Goal: Task Accomplishment & Management: Manage account settings

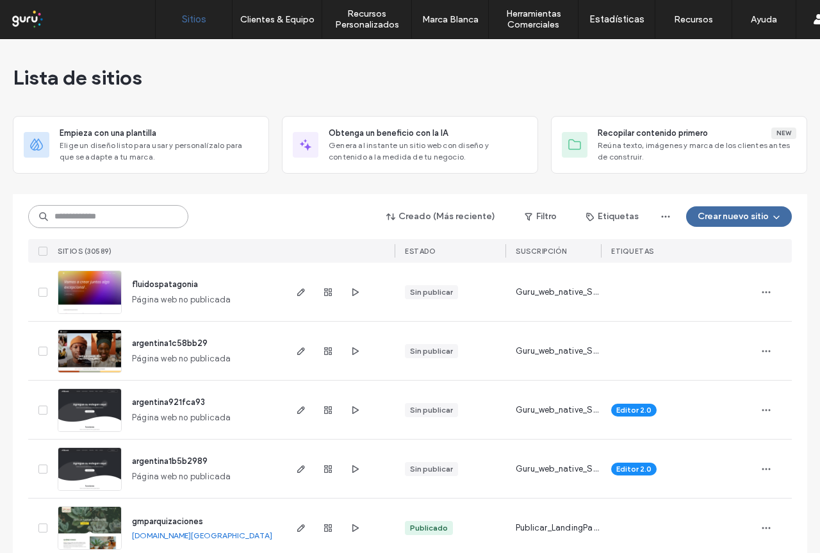
click at [85, 216] on input at bounding box center [108, 216] width 160 height 23
paste input "**********"
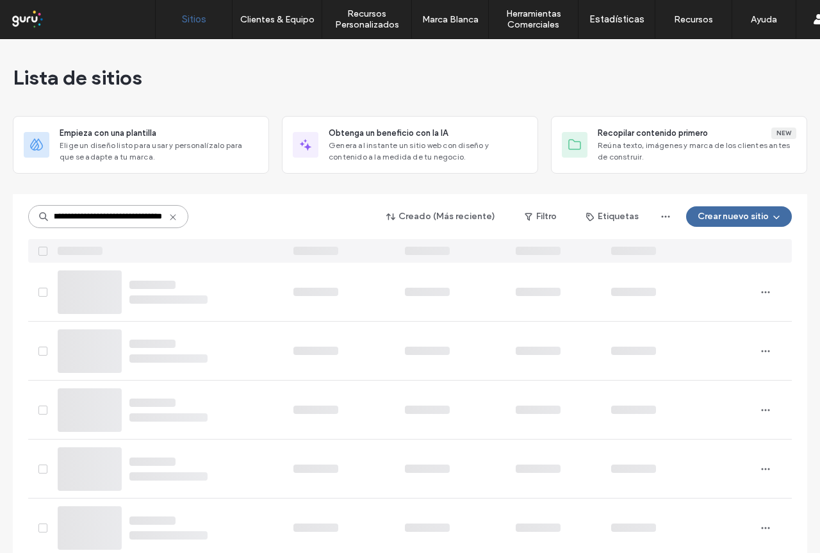
type input "**********"
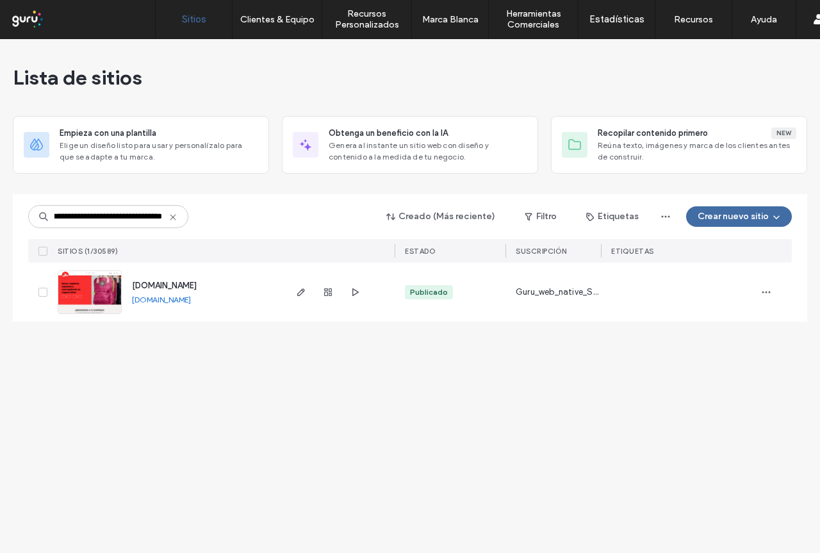
scroll to position [0, 0]
click at [162, 284] on span "[DOMAIN_NAME]" at bounding box center [164, 285] width 65 height 10
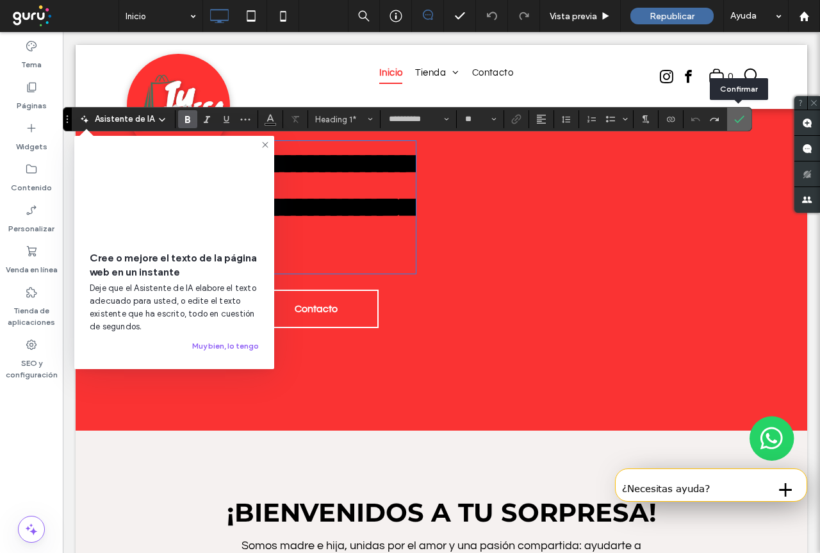
click at [731, 126] on label "Confirmar" at bounding box center [738, 119] width 19 height 23
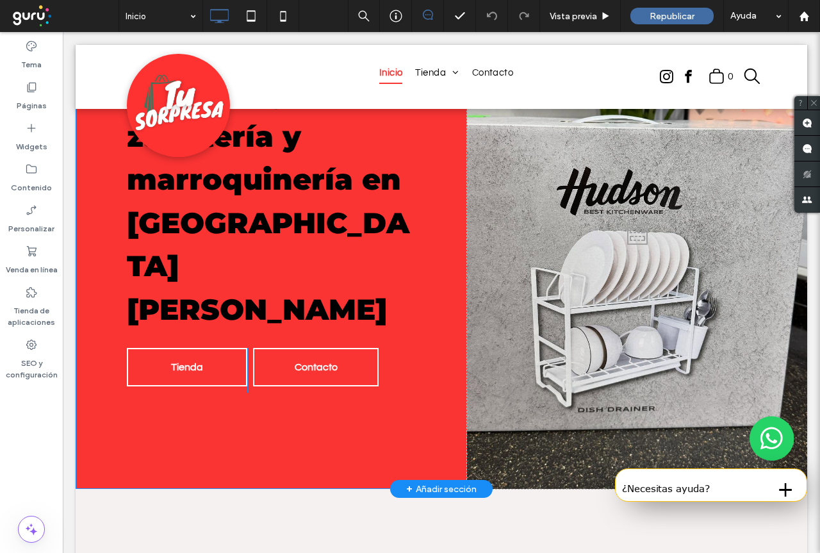
scroll to position [192, 0]
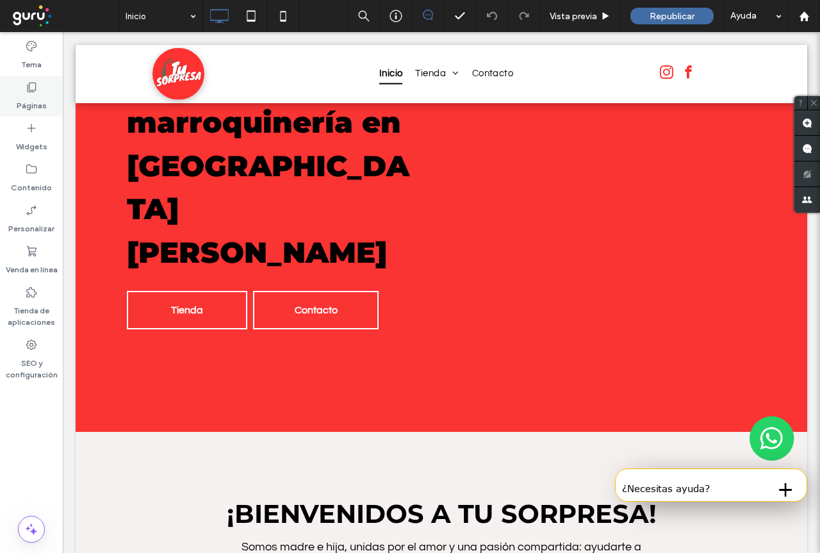
click at [24, 89] on div "Páginas" at bounding box center [31, 96] width 63 height 41
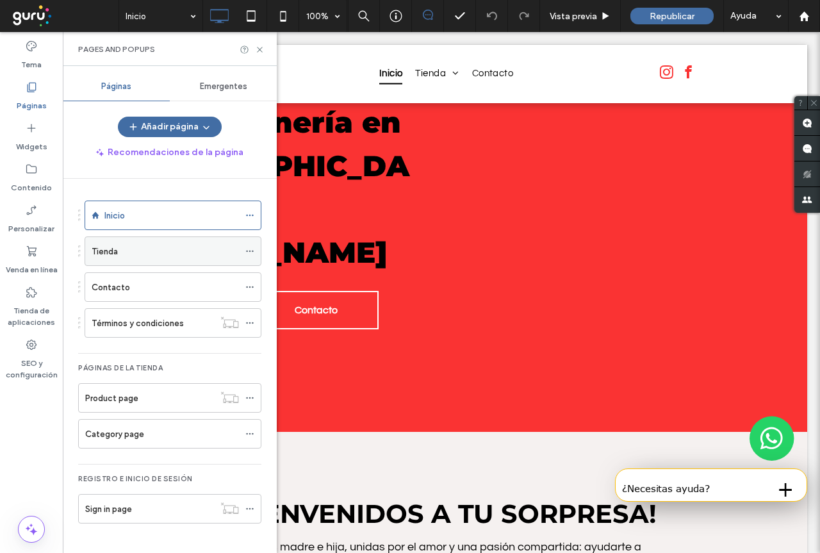
click at [223, 250] on div "Tienda" at bounding box center [165, 251] width 147 height 13
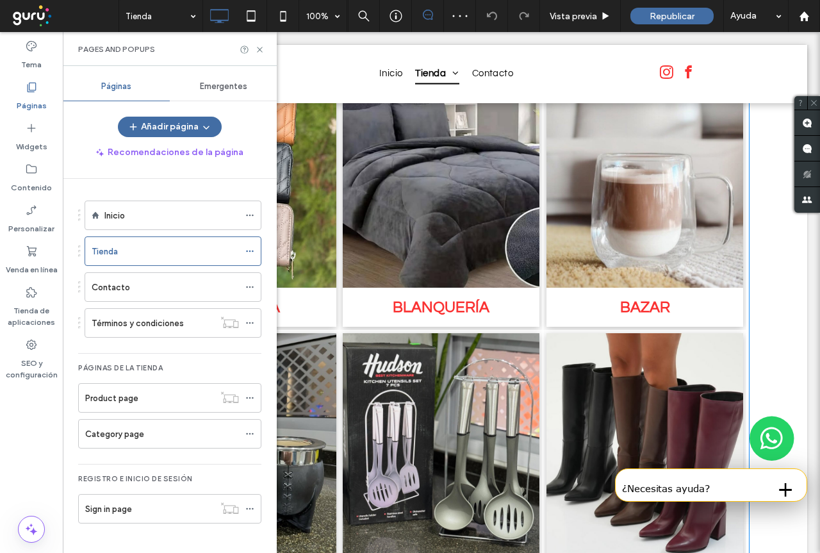
scroll to position [640, 0]
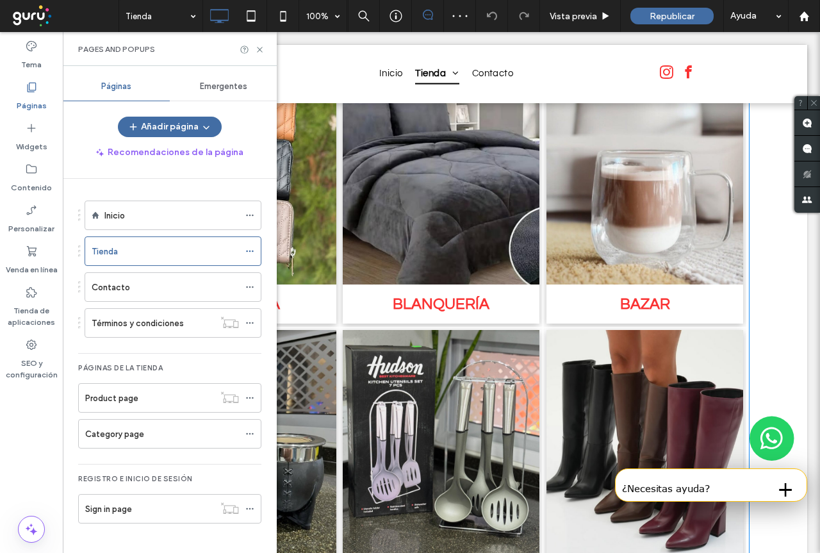
click at [446, 294] on h3 "BLANQUERÍA" at bounding box center [440, 304] width 97 height 20
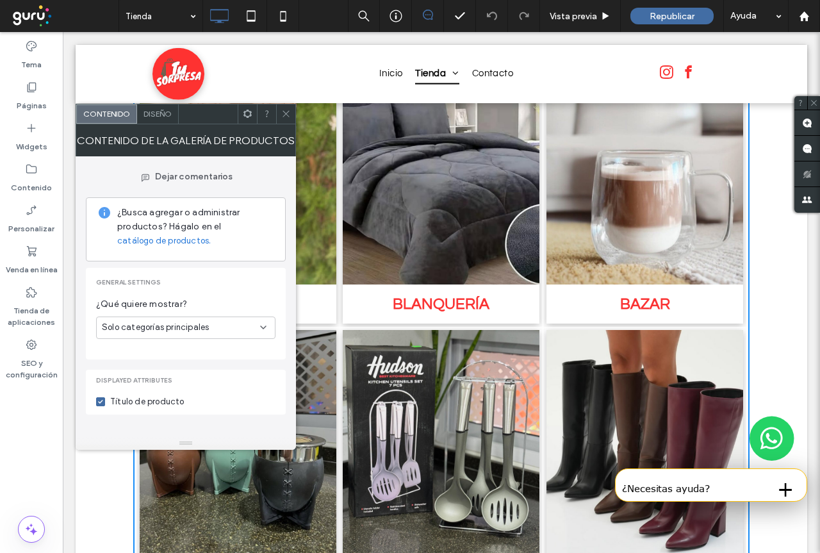
click at [282, 108] on span at bounding box center [286, 113] width 10 height 19
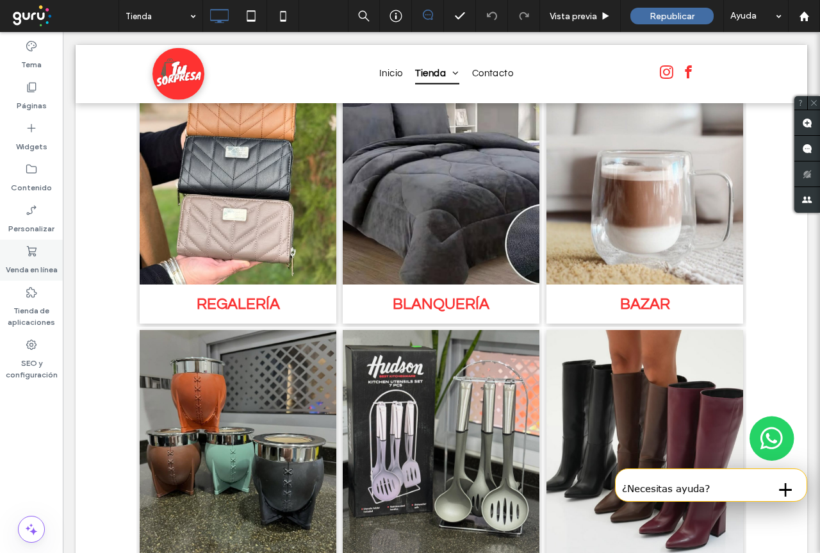
click at [31, 252] on use at bounding box center [32, 251] width 10 height 10
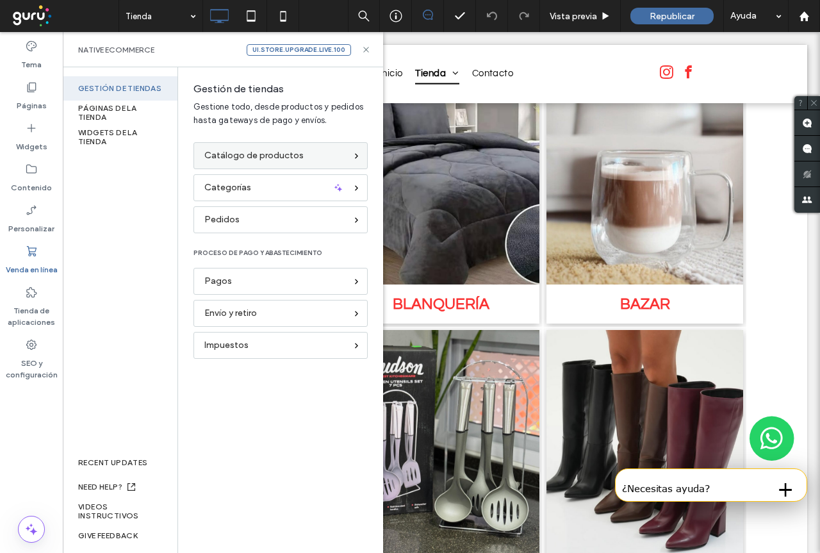
click at [289, 158] on span "Catálogo de productos" at bounding box center [253, 156] width 99 height 14
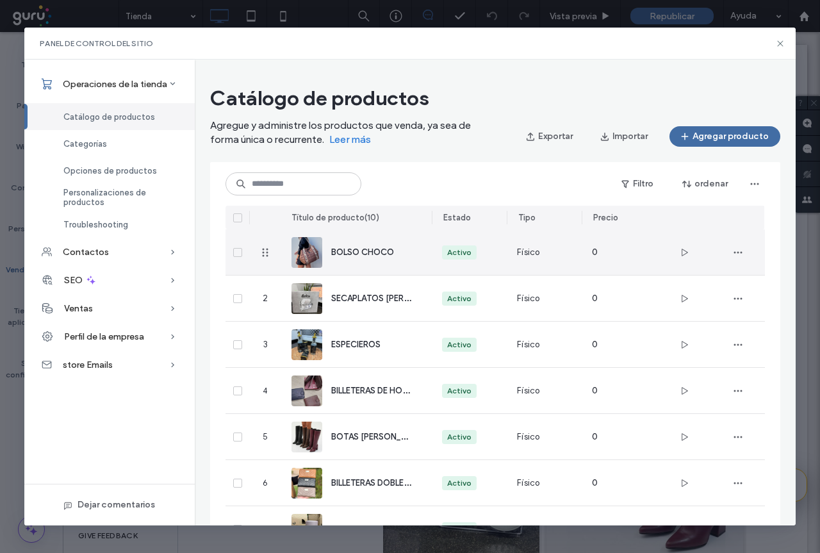
click at [359, 250] on span "BOLSO CHOCO" at bounding box center [362, 252] width 63 height 10
click at [359, 250] on div "Catálogo de productos Agregue y administre los productos que venda, ya sea de f…" at bounding box center [495, 292] width 600 height 465
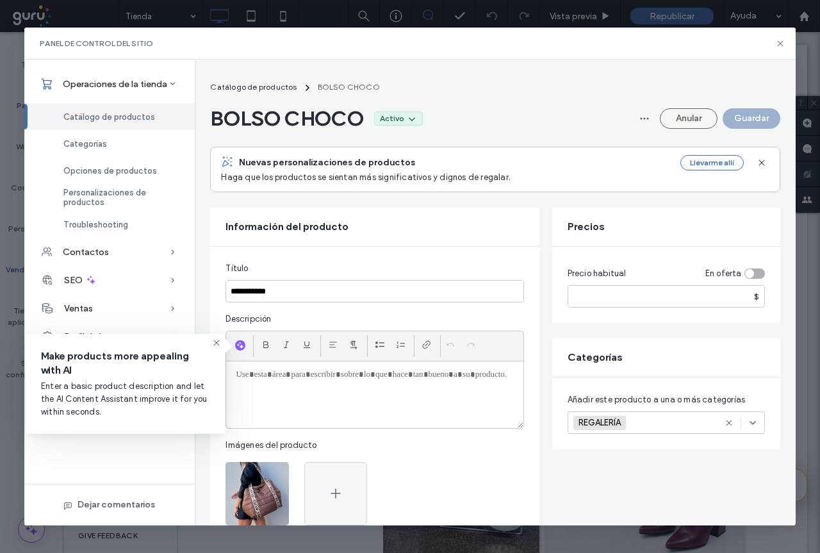
click at [754, 271] on div "toggle" at bounding box center [754, 273] width 20 height 10
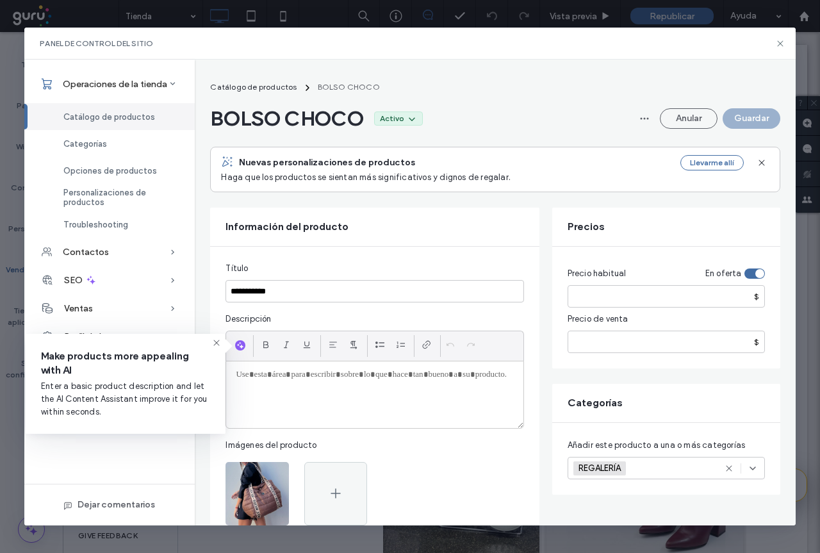
click at [748, 271] on div "toggle" at bounding box center [754, 273] width 20 height 10
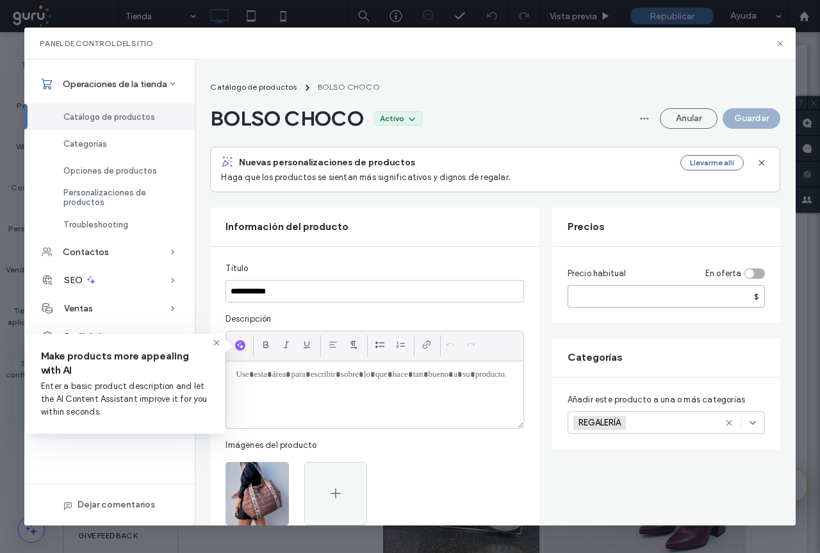
click at [619, 300] on input "*" at bounding box center [665, 296] width 197 height 22
click at [755, 270] on div "toggle" at bounding box center [754, 273] width 20 height 10
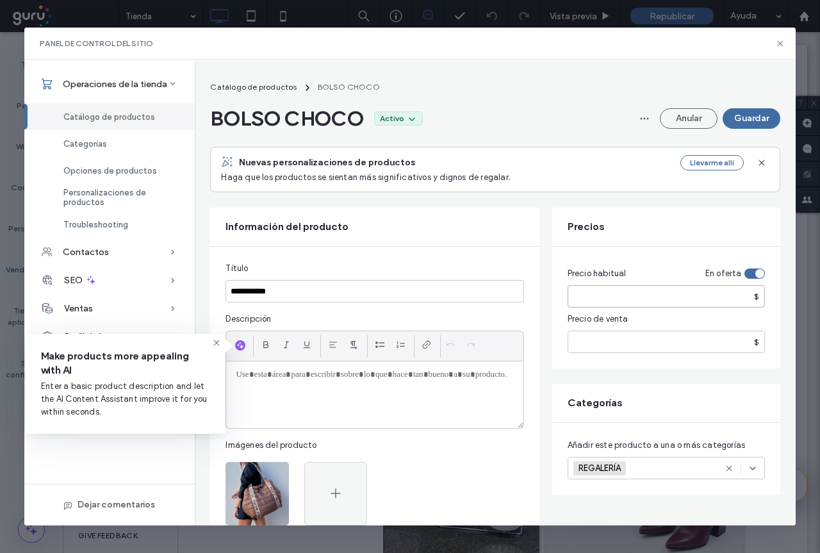
click at [610, 298] on input "***" at bounding box center [665, 296] width 197 height 22
type input "****"
click at [670, 346] on input "number" at bounding box center [665, 341] width 197 height 22
type input "****"
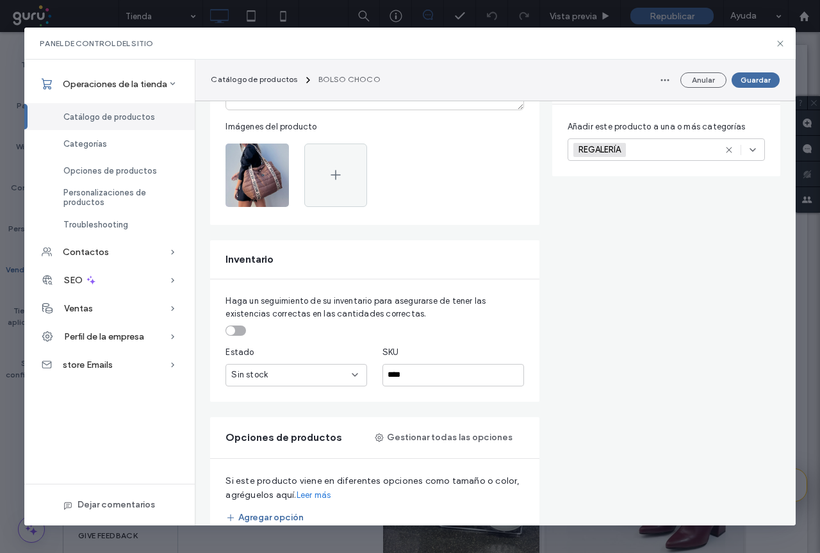
scroll to position [320, 0]
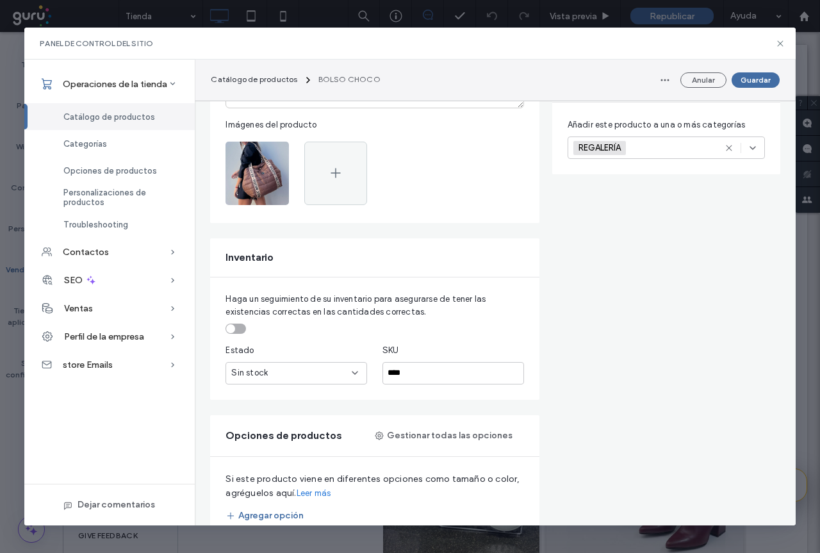
click at [238, 330] on div "toggle" at bounding box center [235, 328] width 20 height 10
click at [289, 370] on input "*" at bounding box center [295, 373] width 141 height 22
type input "***"
click at [432, 374] on input "****" at bounding box center [452, 373] width 141 height 22
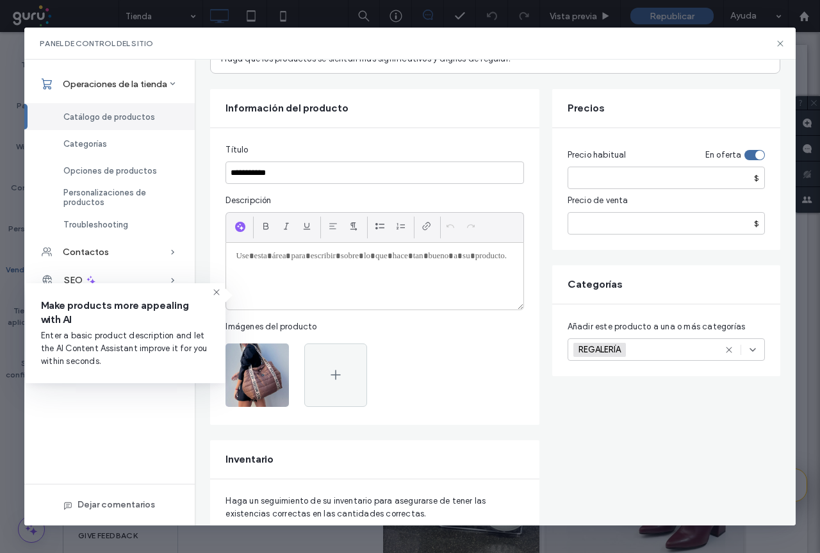
scroll to position [51, 0]
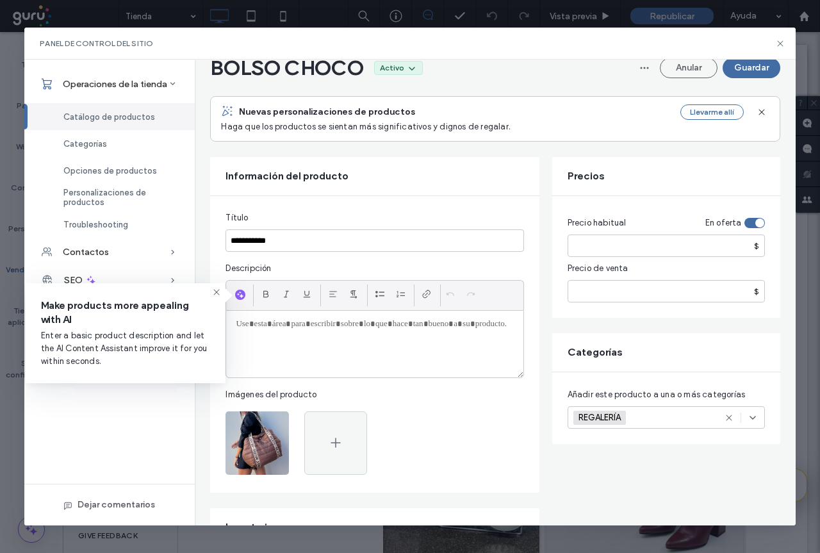
click at [781, 37] on div "Panel de control del sitio" at bounding box center [409, 44] width 770 height 32
click at [783, 46] on icon at bounding box center [780, 43] width 10 height 10
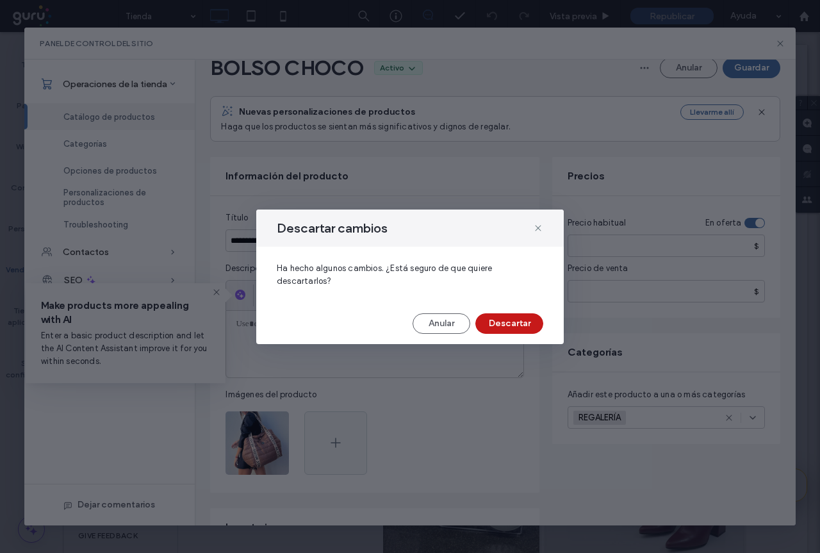
click at [522, 329] on button "Descartar" at bounding box center [509, 323] width 68 height 20
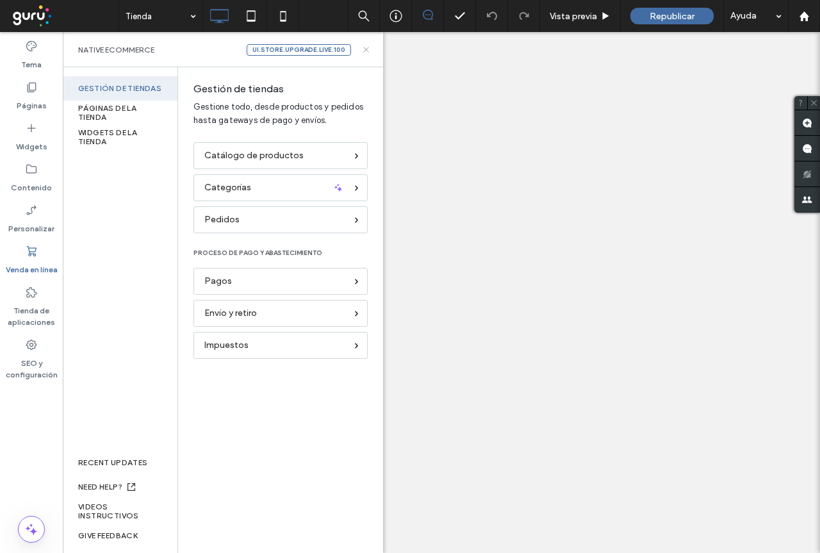
click at [366, 51] on icon at bounding box center [366, 50] width 10 height 10
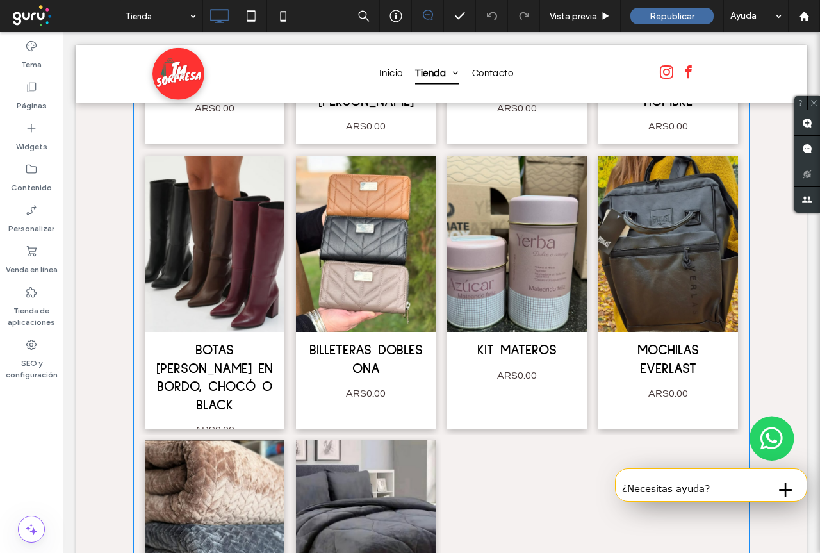
scroll to position [1920, 0]
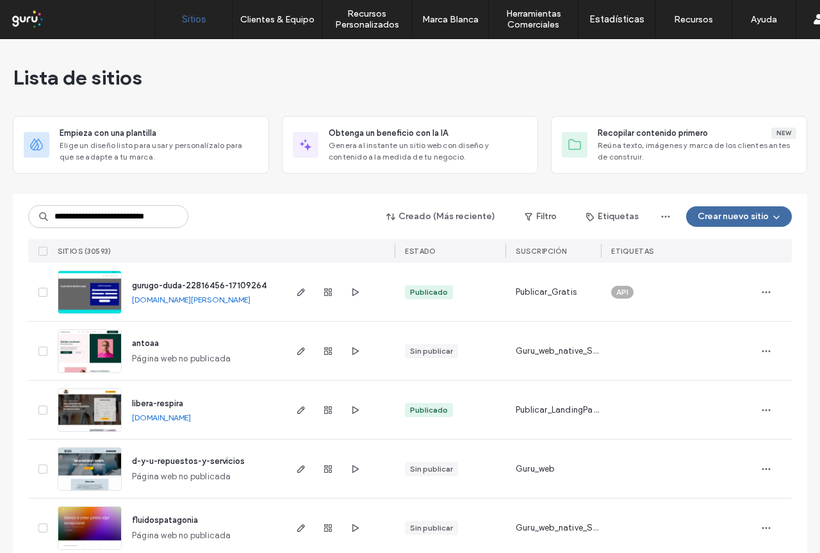
scroll to position [0, 14]
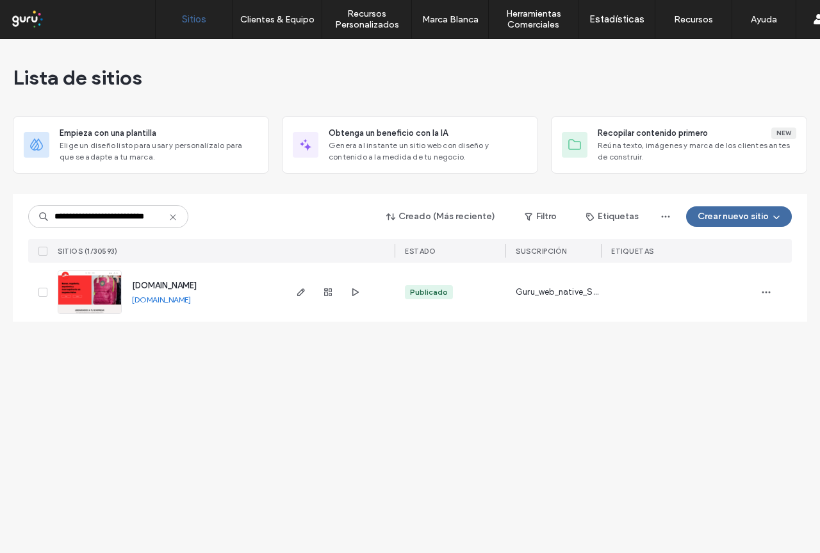
type input "**********"
click at [119, 305] on img at bounding box center [89, 314] width 63 height 87
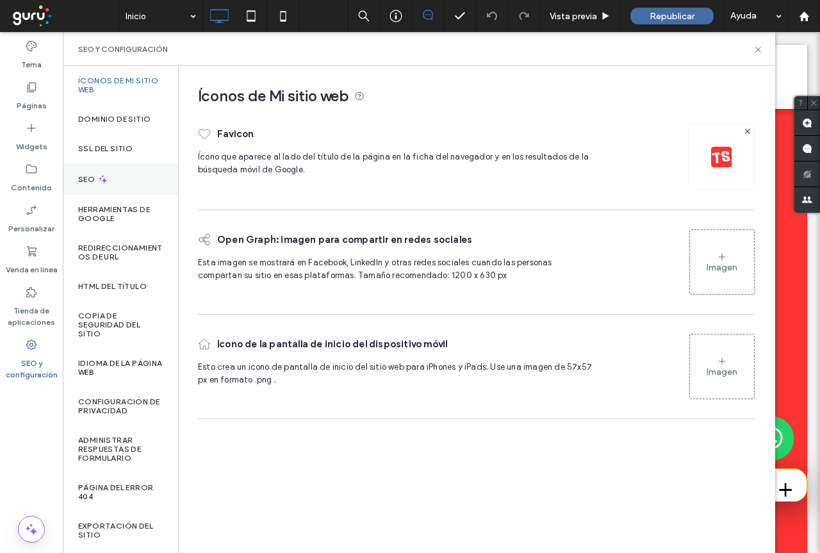
click at [95, 178] on label "SEO" at bounding box center [87, 179] width 19 height 9
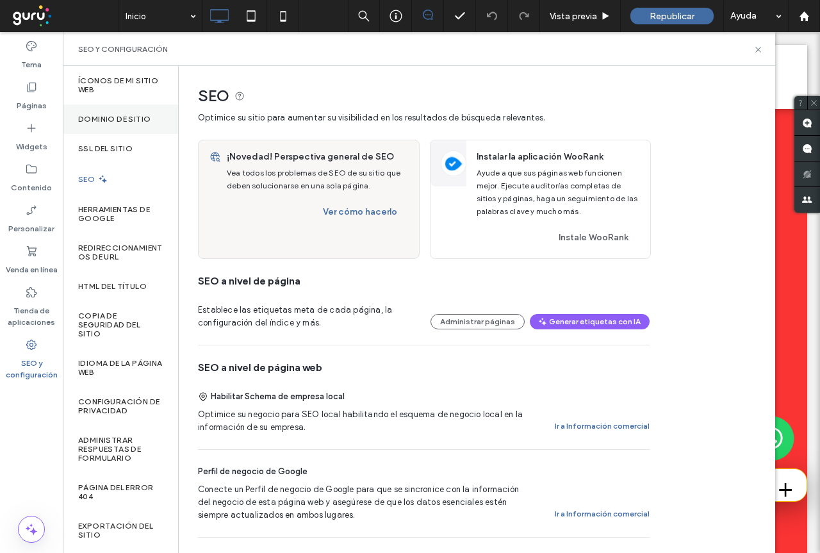
click at [125, 115] on label "Dominio de sitio" at bounding box center [114, 119] width 72 height 9
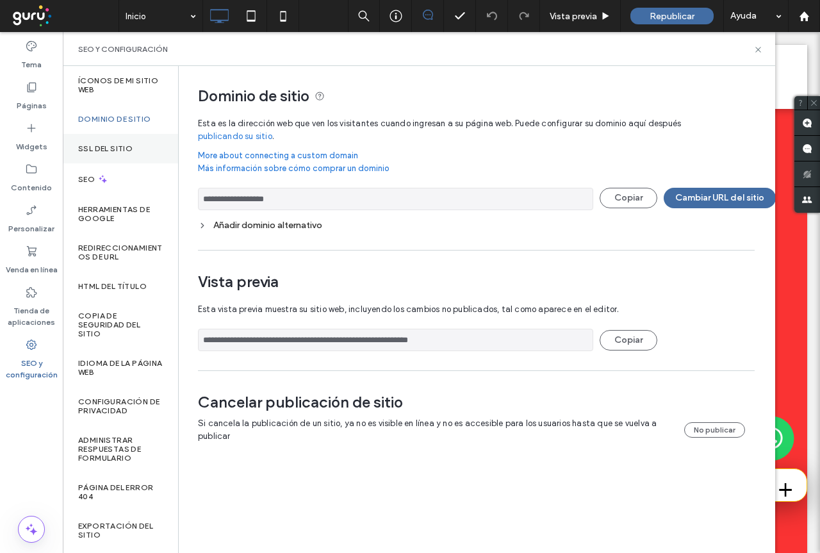
click at [122, 148] on label "SSL del sitio" at bounding box center [105, 148] width 54 height 9
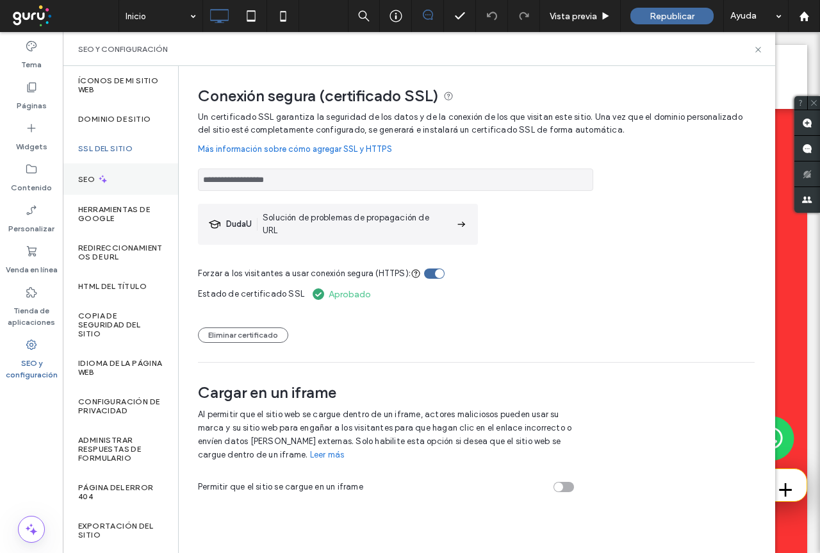
click at [90, 177] on label "SEO" at bounding box center [87, 179] width 19 height 9
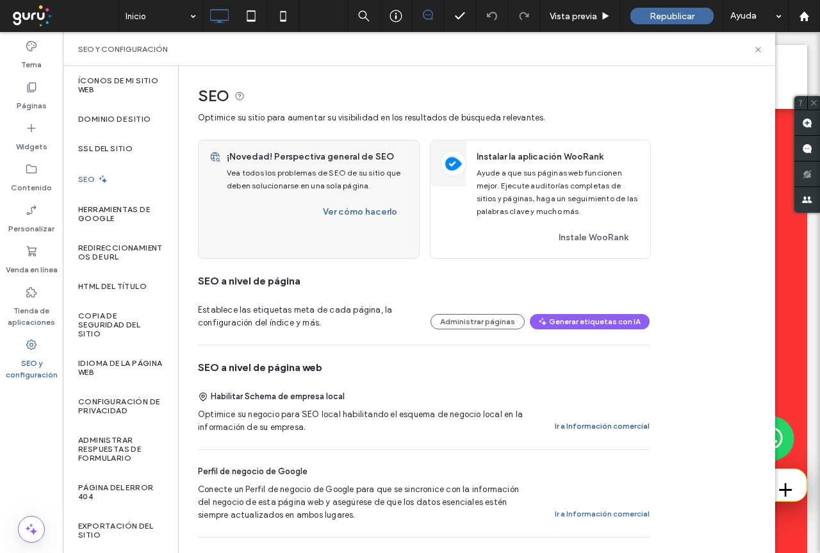
click at [594, 422] on button "Ir a Información comercial" at bounding box center [601, 425] width 95 height 15
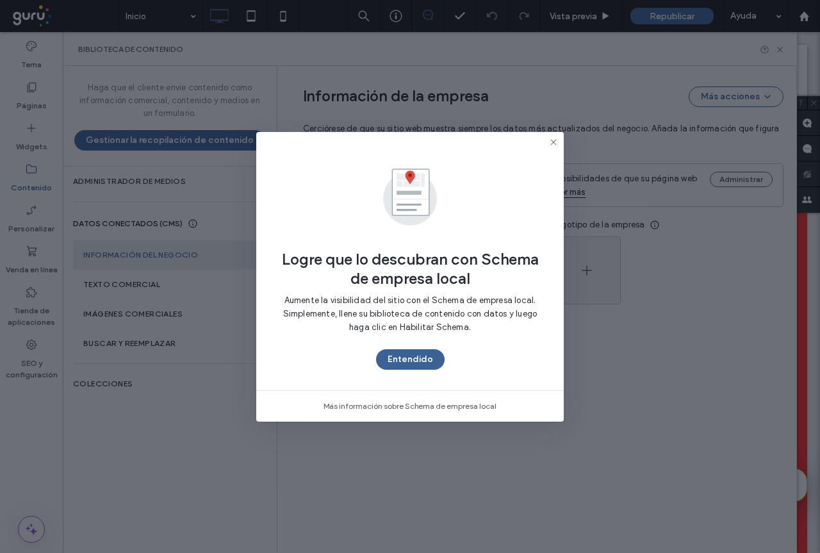
click at [415, 360] on button "Entendido" at bounding box center [410, 359] width 69 height 20
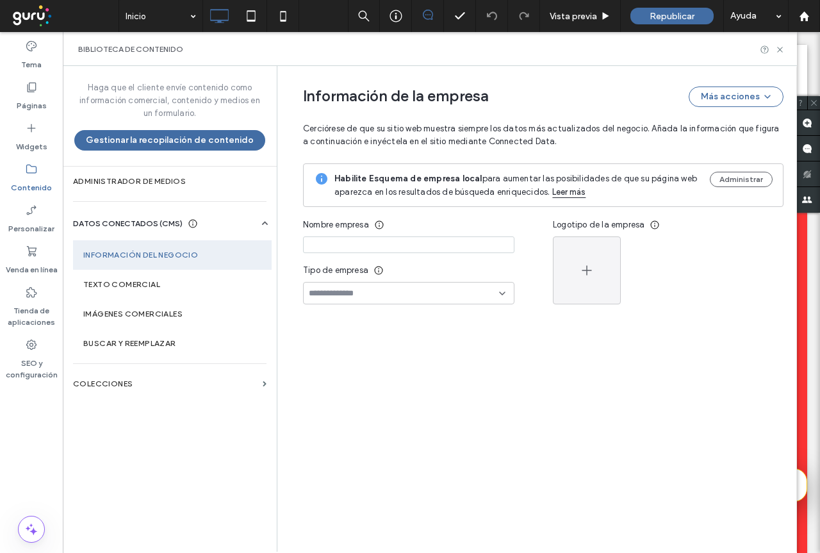
type input "**********"
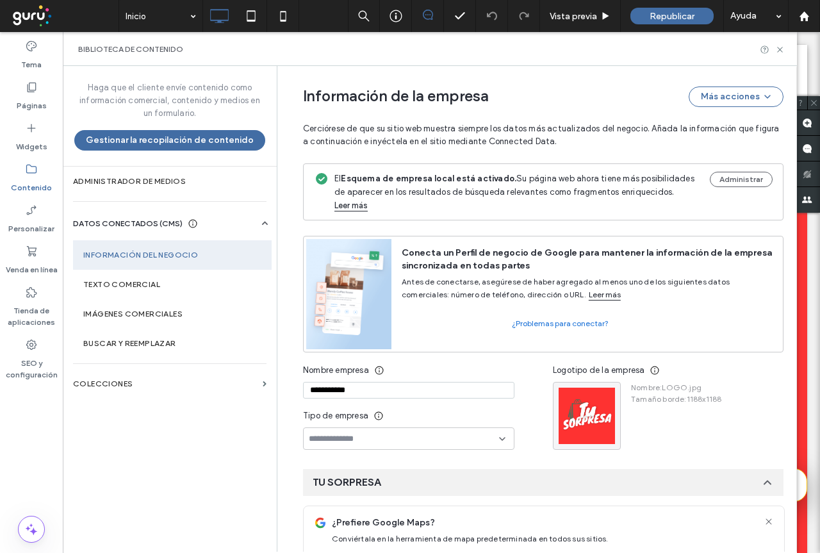
scroll to position [64, 0]
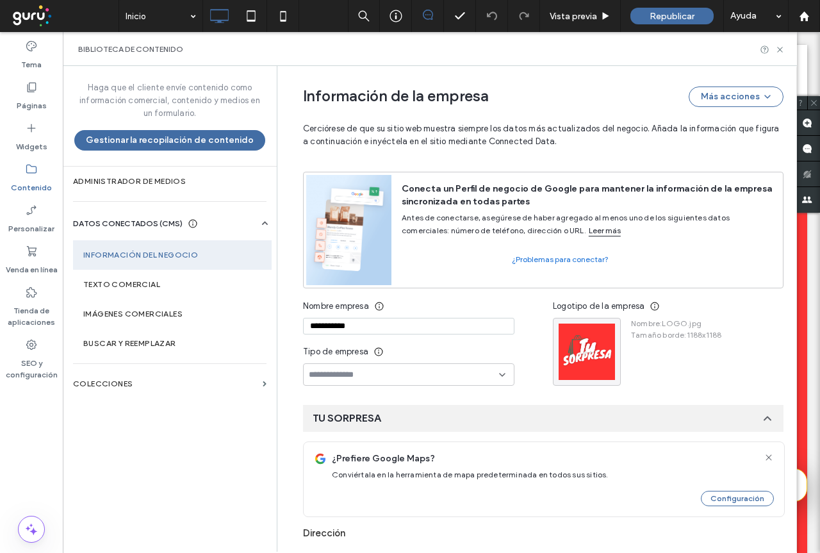
click at [467, 369] on input at bounding box center [404, 374] width 190 height 10
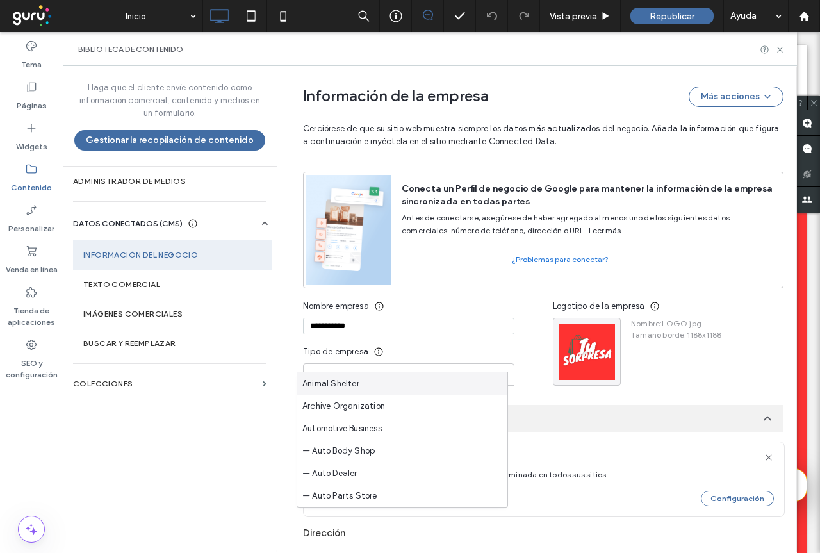
click at [465, 369] on input at bounding box center [404, 374] width 190 height 10
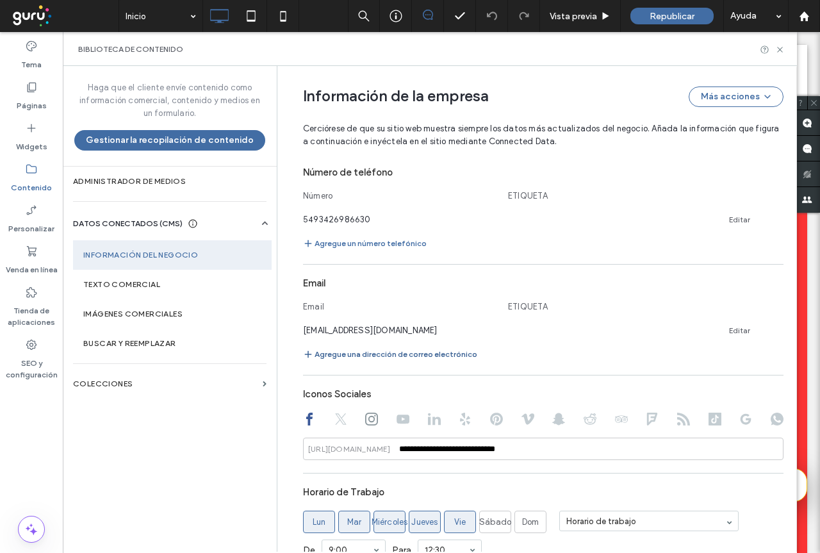
scroll to position [640, 0]
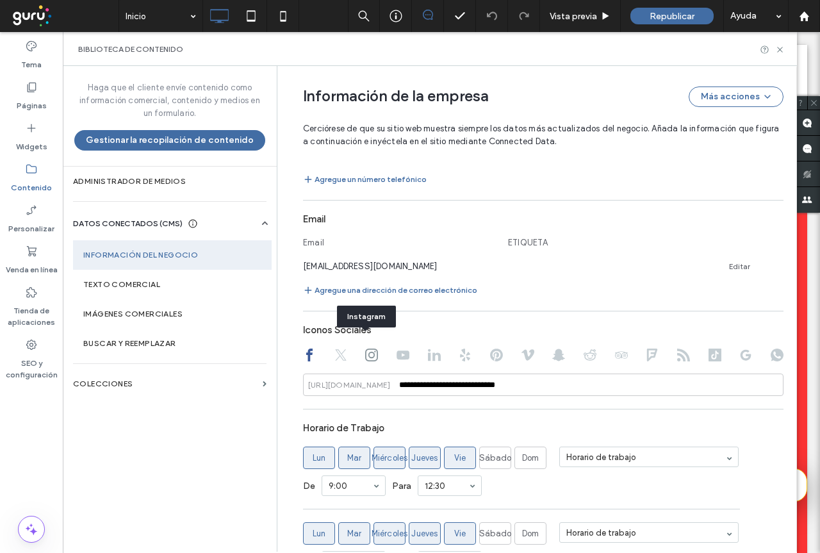
click at [367, 348] on icon at bounding box center [371, 354] width 13 height 13
click at [306, 348] on use at bounding box center [309, 354] width 6 height 13
type input "**********"
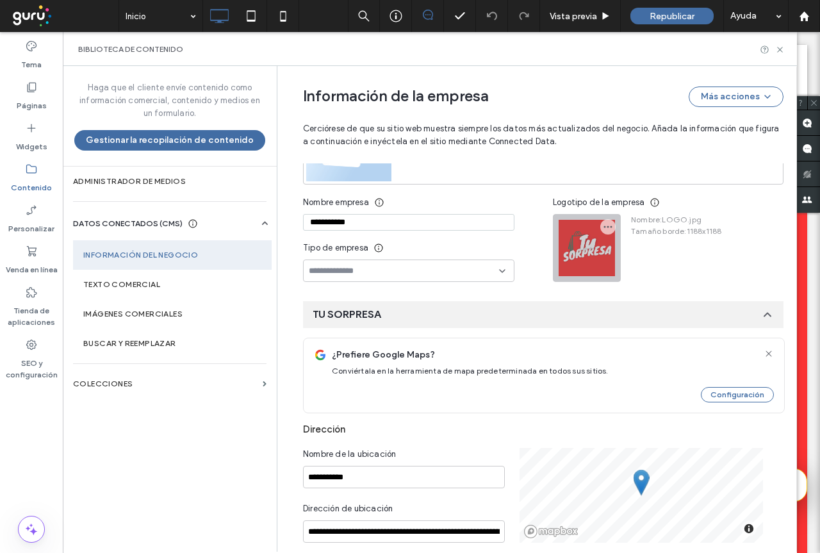
scroll to position [134, 0]
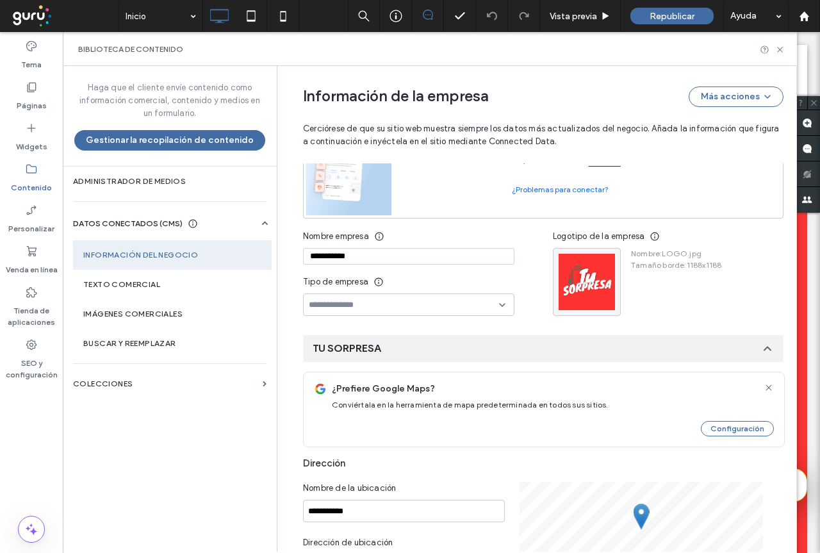
click at [375, 300] on input at bounding box center [404, 305] width 190 height 10
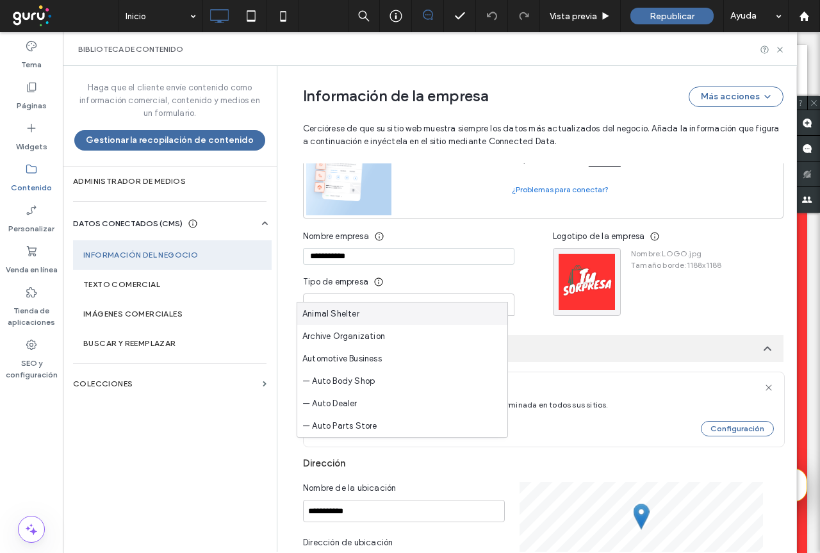
click at [376, 300] on input at bounding box center [404, 305] width 190 height 10
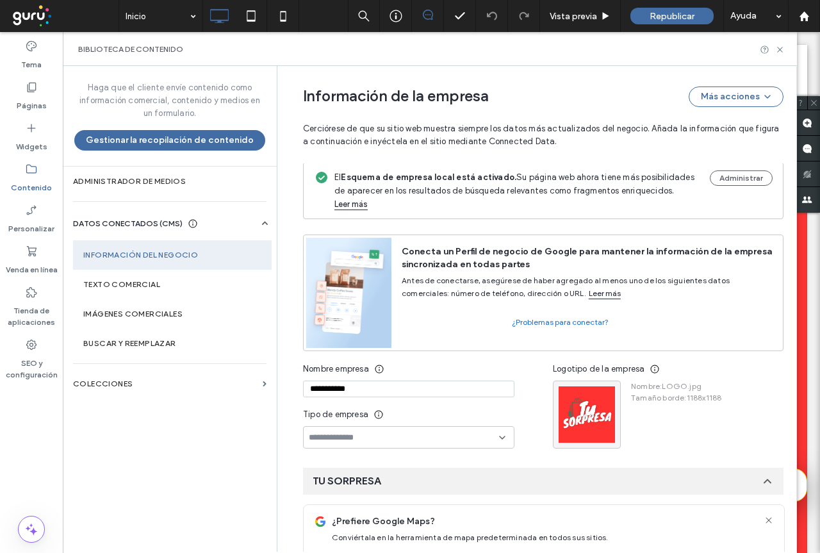
scroll to position [0, 0]
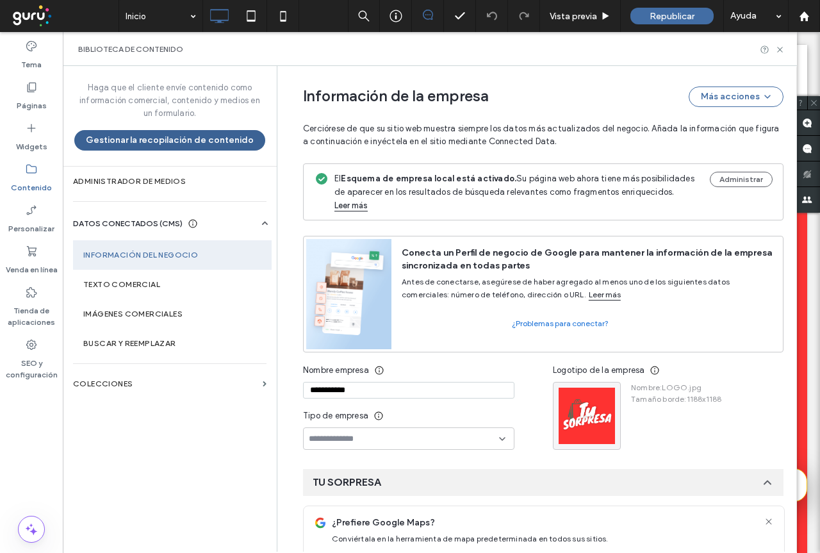
click at [210, 146] on button "Gestionar la recopilación de contenido" at bounding box center [169, 140] width 191 height 20
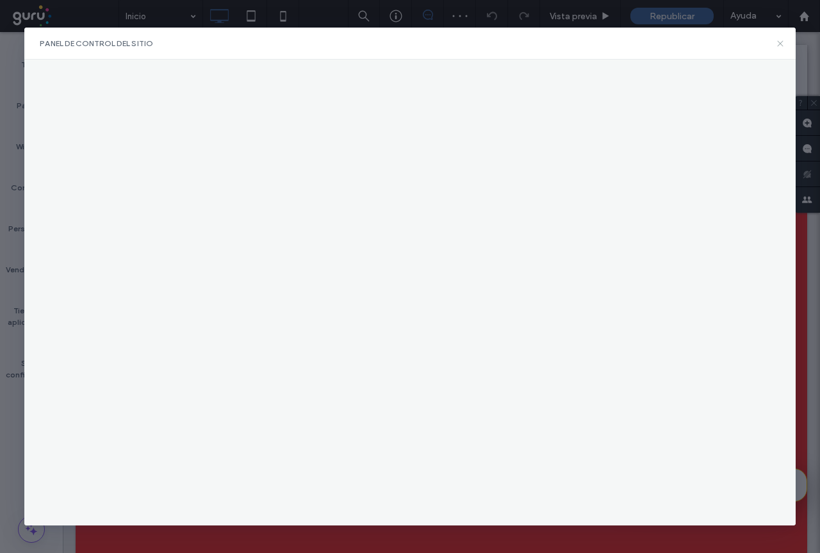
click at [782, 42] on icon at bounding box center [780, 43] width 10 height 10
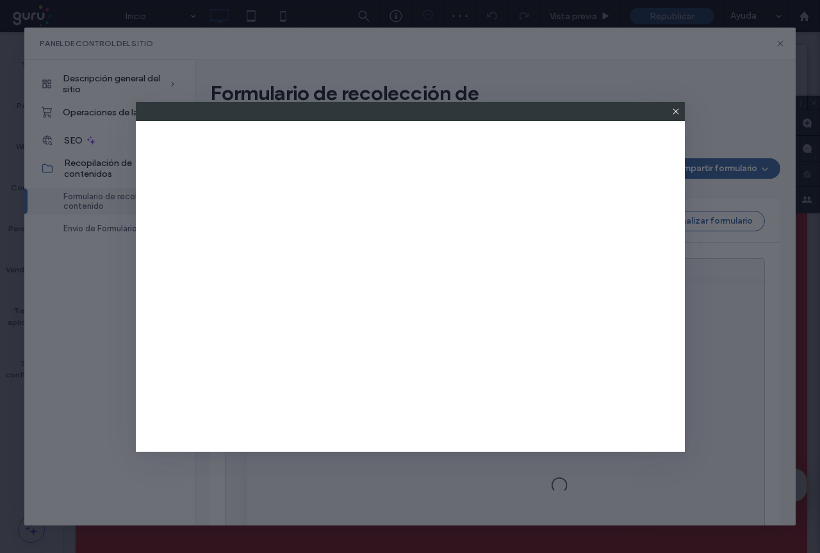
click at [675, 111] on use at bounding box center [675, 111] width 6 height 6
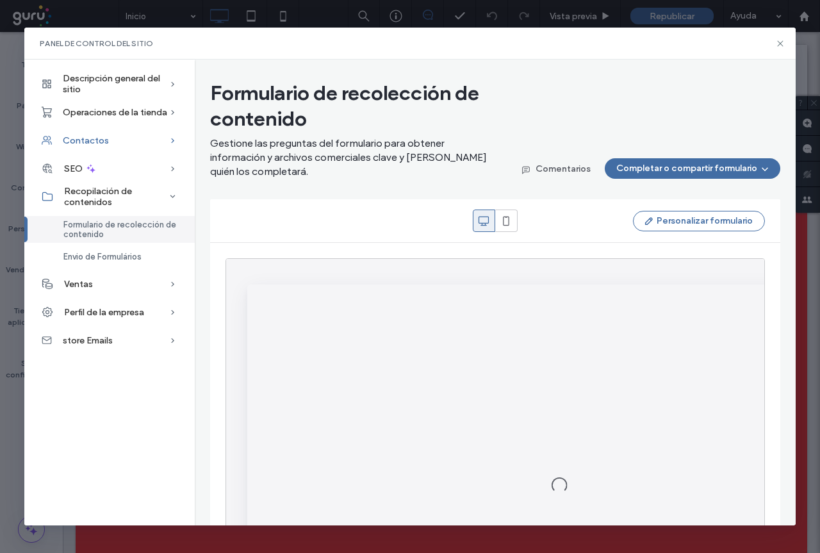
click at [87, 140] on span "Contactos" at bounding box center [86, 140] width 46 height 11
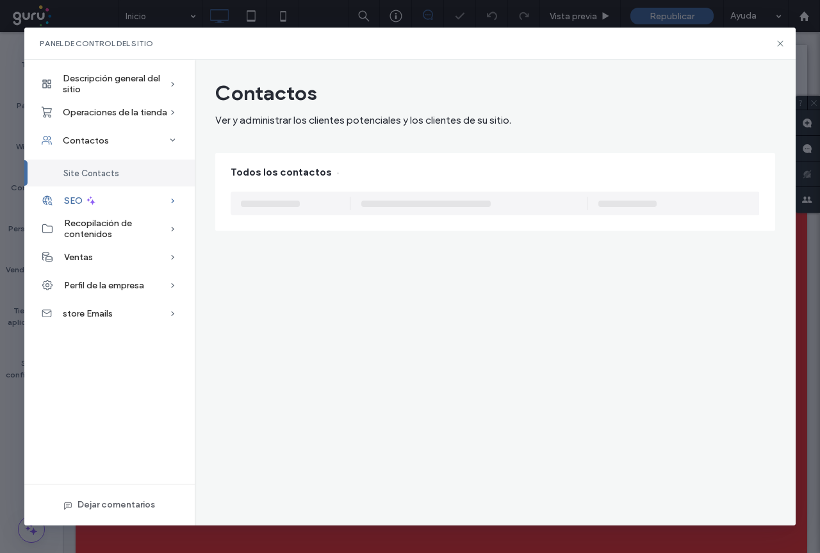
click at [70, 195] on span "SEO" at bounding box center [73, 200] width 19 height 11
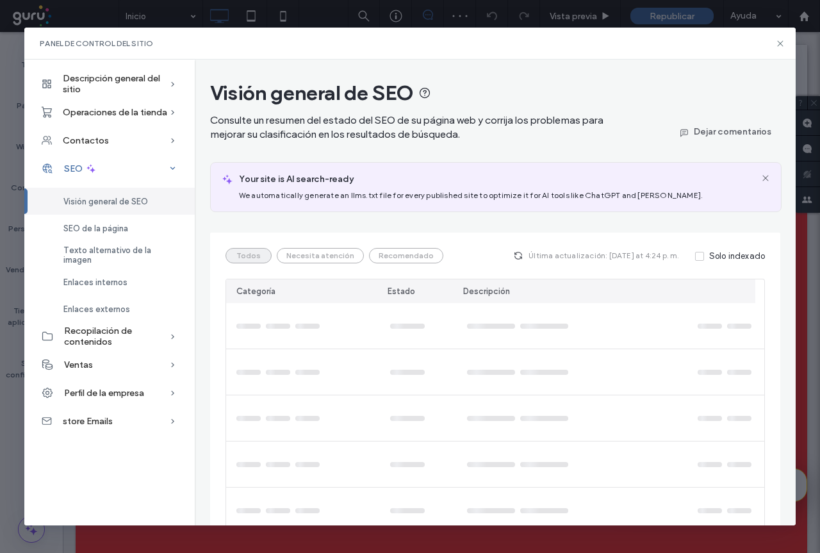
click at [87, 166] on icon at bounding box center [91, 169] width 12 height 12
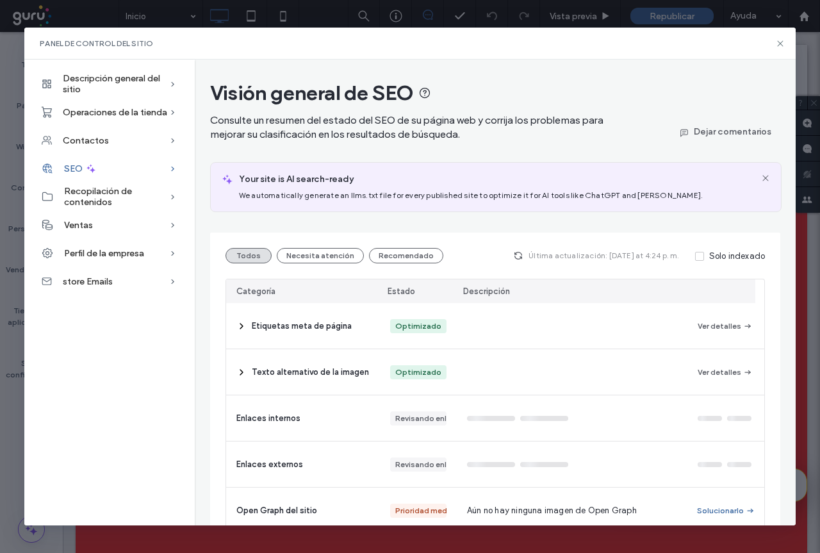
click at [173, 169] on icon at bounding box center [172, 168] width 13 height 13
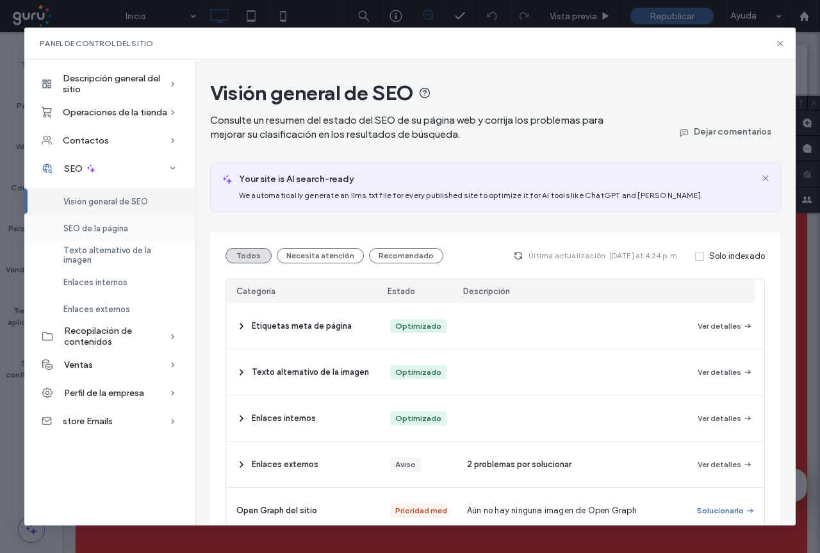
click at [131, 229] on div "SEO de la página" at bounding box center [109, 227] width 170 height 27
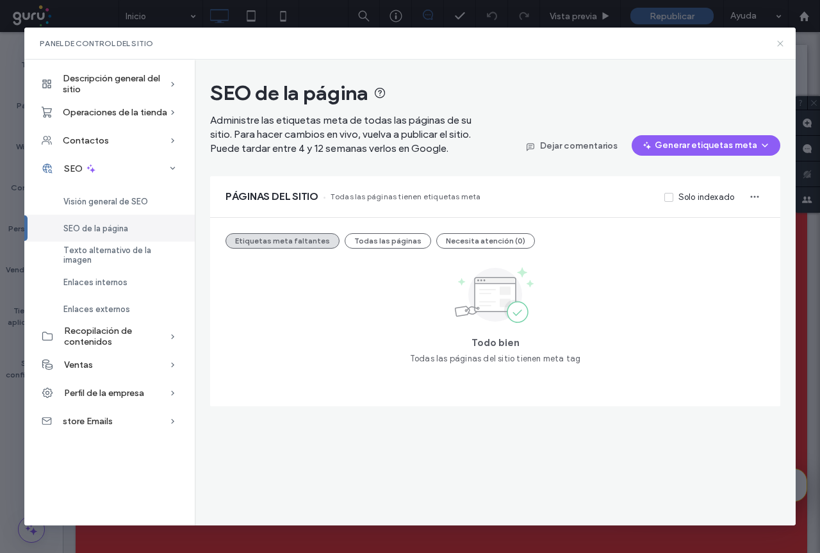
click at [780, 44] on icon at bounding box center [780, 43] width 10 height 10
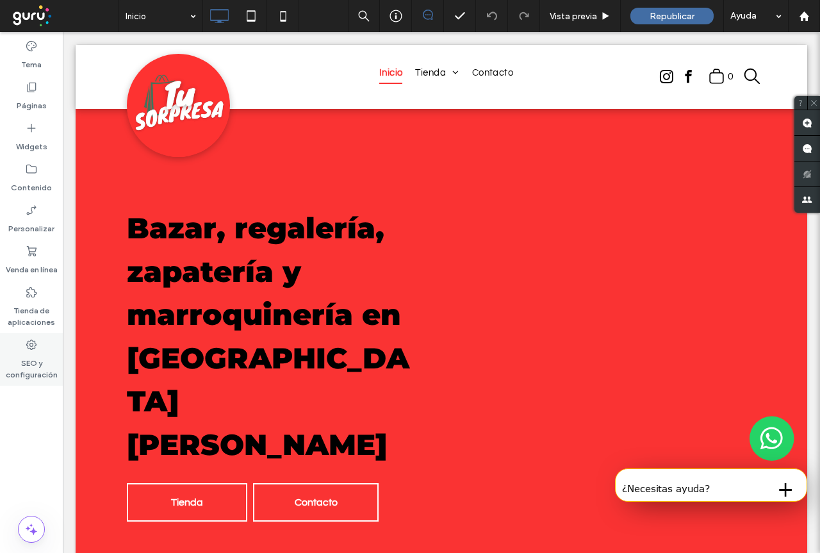
drag, startPoint x: 24, startPoint y: 364, endPoint x: 24, endPoint y: 356, distance: 7.7
click at [22, 364] on label "SEO y configuración" at bounding box center [31, 365] width 63 height 29
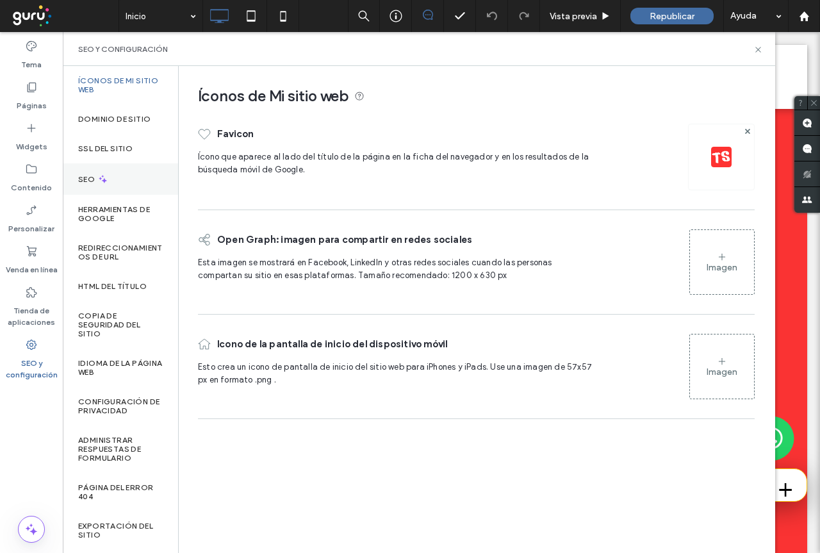
click at [113, 182] on div "SEO" at bounding box center [120, 178] width 115 height 31
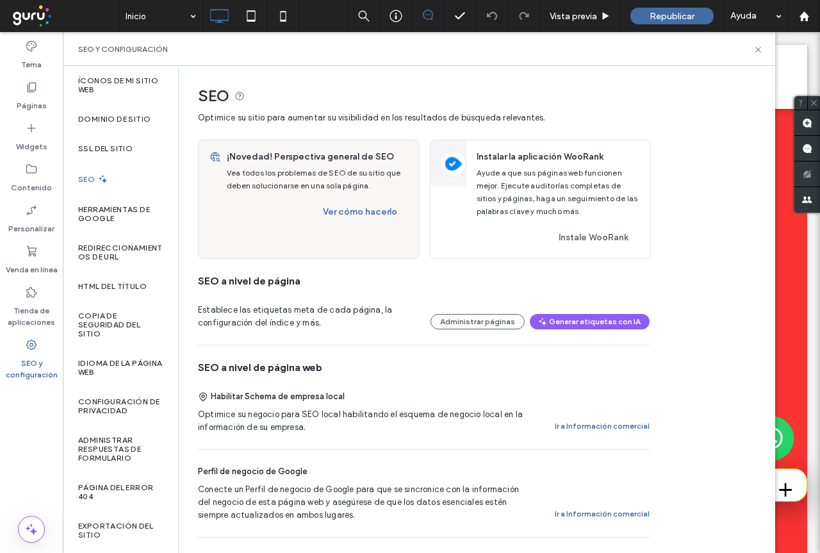
scroll to position [64, 0]
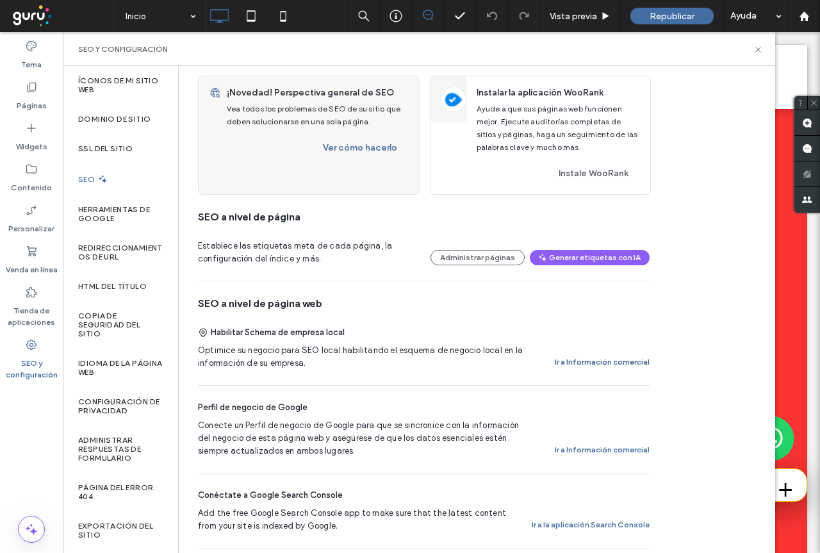
click at [623, 360] on button "Ir a Información comercial" at bounding box center [601, 361] width 95 height 15
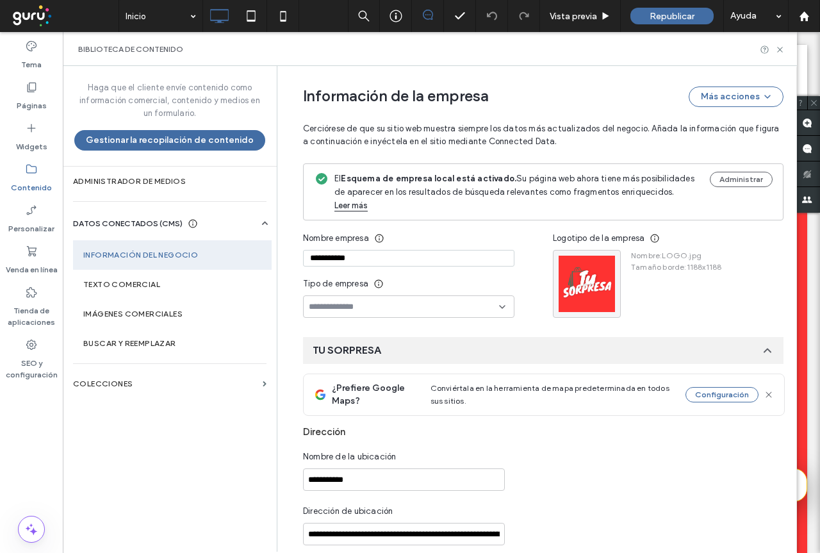
type input "**********"
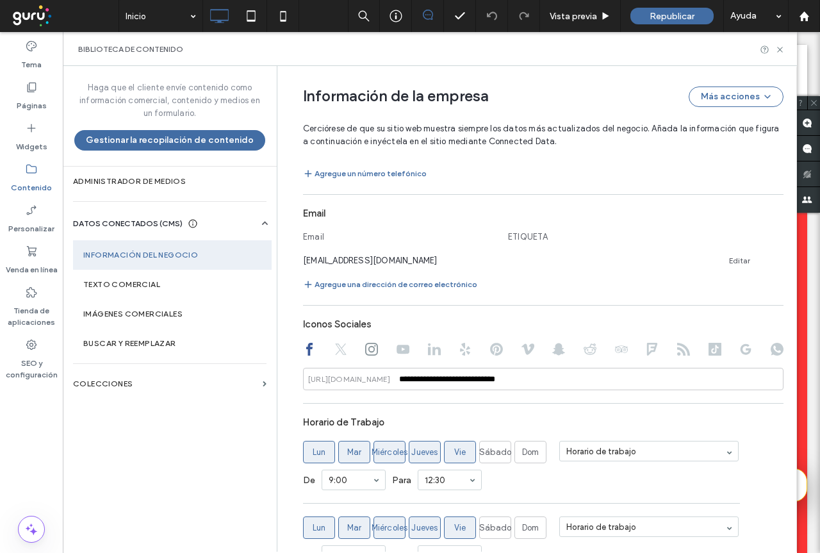
scroll to position [326, 0]
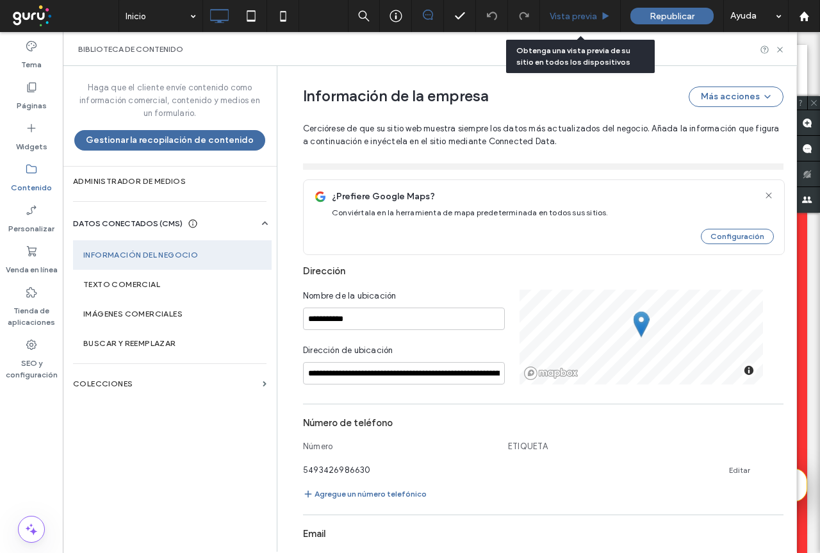
click at [579, 23] on div "Vista previa" at bounding box center [580, 16] width 81 height 32
click at [583, 20] on span "Vista previa" at bounding box center [572, 16] width 47 height 11
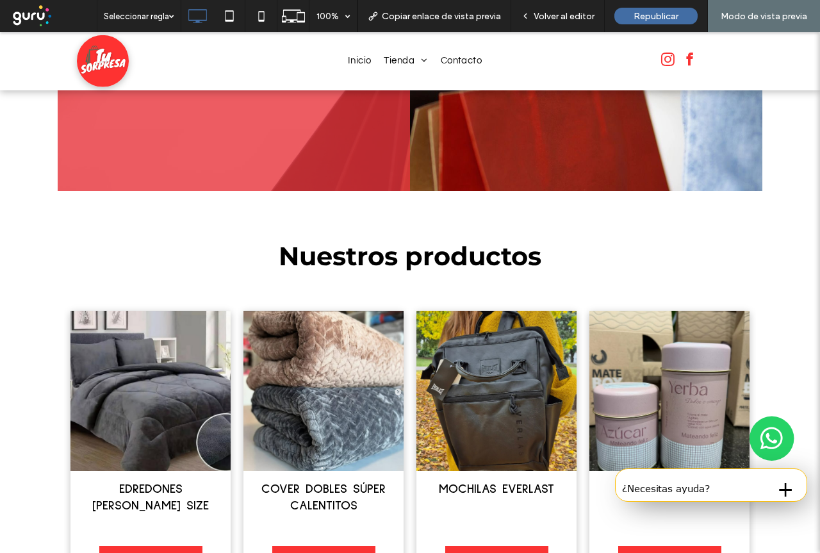
scroll to position [1774, 0]
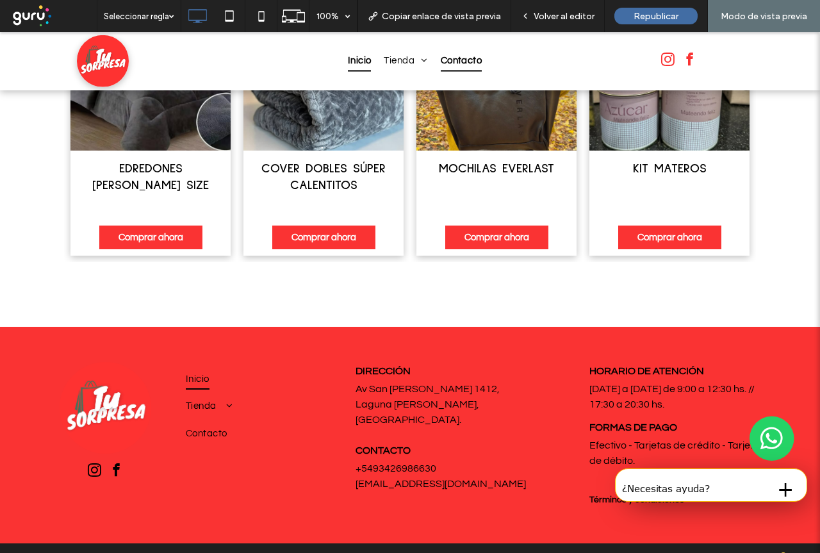
click at [456, 59] on span "Contacto" at bounding box center [461, 61] width 42 height 21
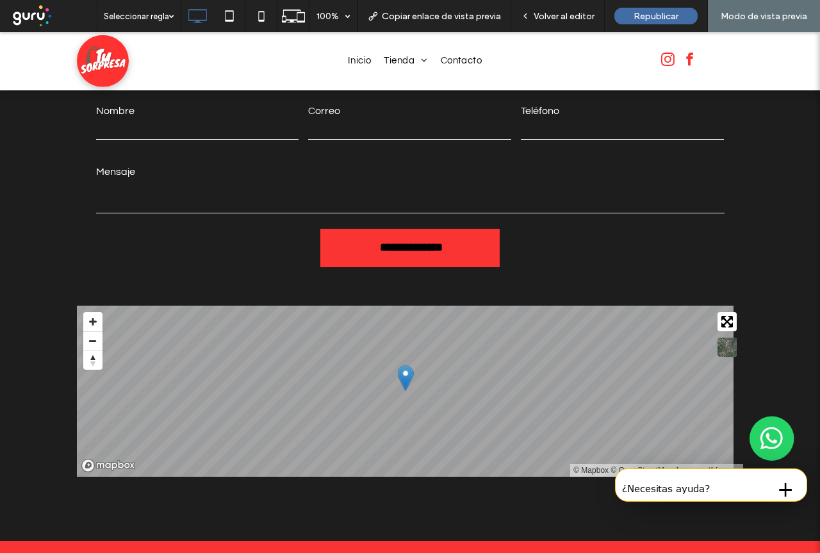
scroll to position [779, 0]
